Goal: Information Seeking & Learning: Understand process/instructions

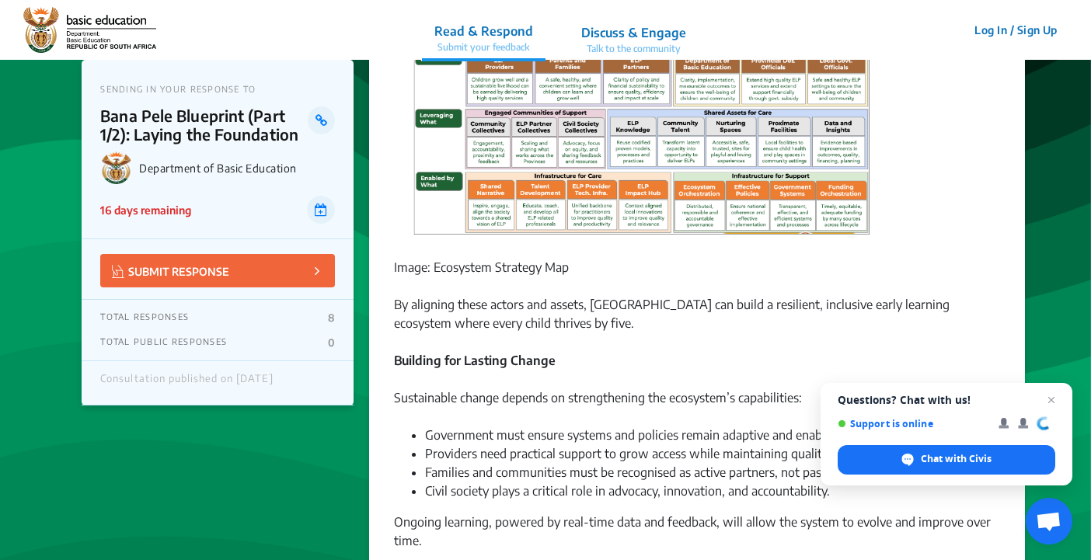
scroll to position [1128, 0]
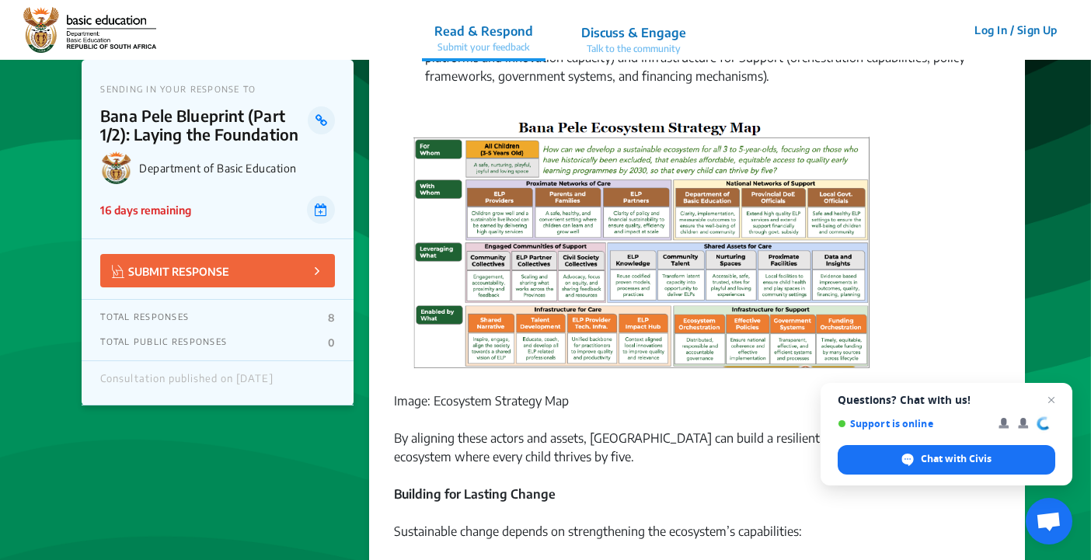
drag, startPoint x: 855, startPoint y: 407, endPoint x: 810, endPoint y: 502, distance: 104.9
click at [804, 500] on div "Building for Lasting Change" at bounding box center [696, 503] width 605 height 37
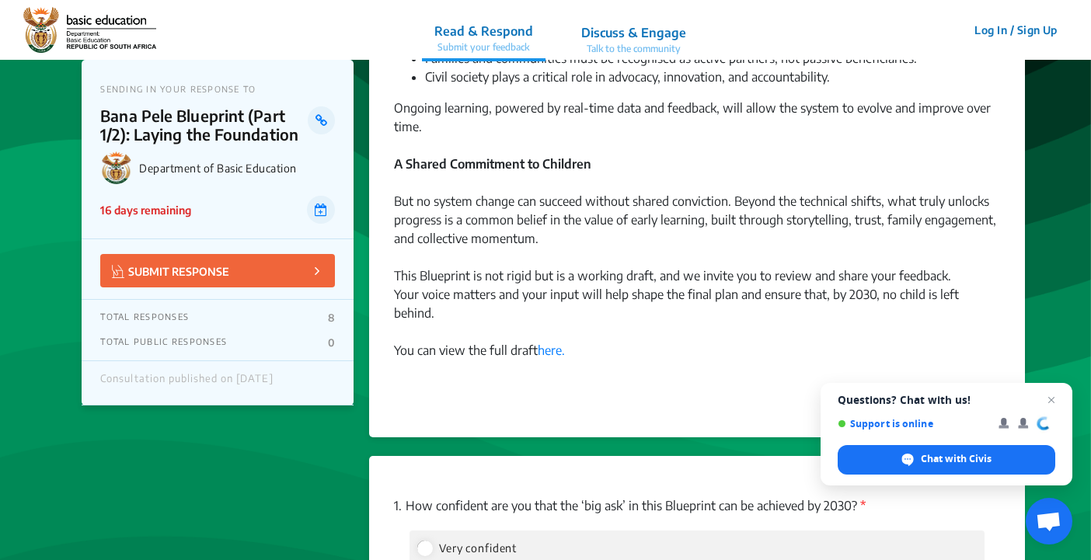
scroll to position [1686, 0]
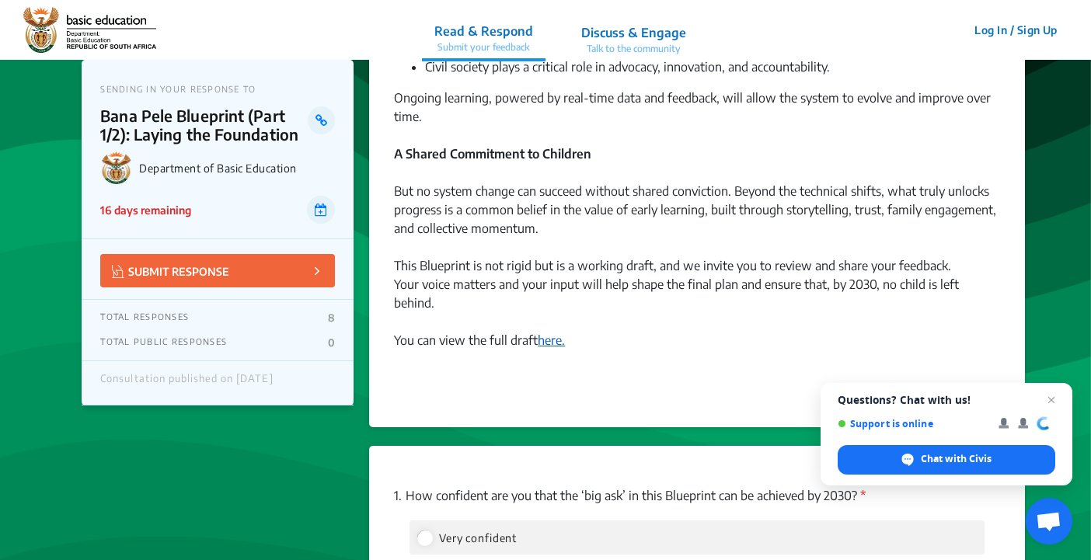
click at [547, 342] on link "here." at bounding box center [551, 341] width 27 height 16
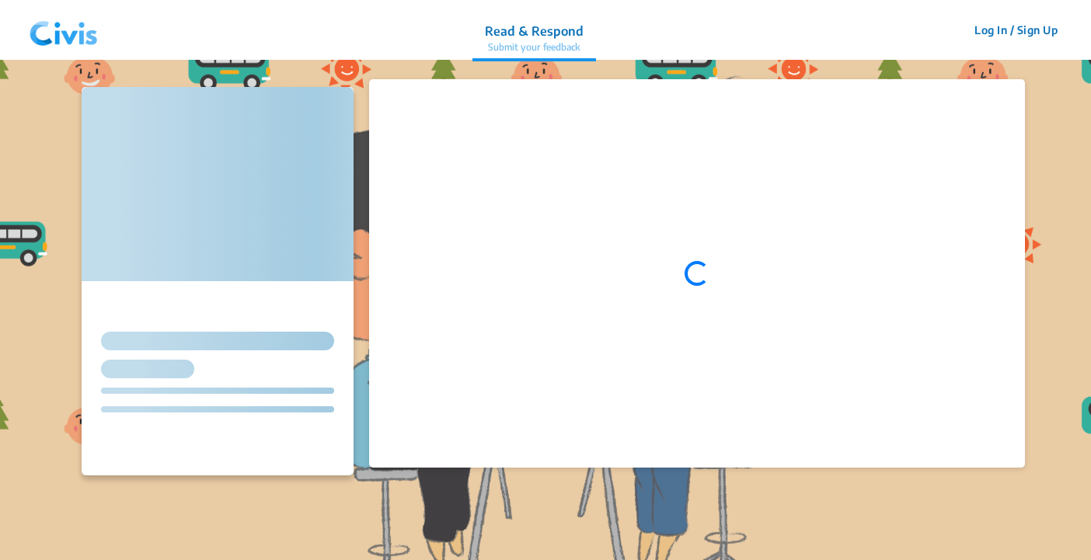
scroll to position [344, 0]
